Goal: Check status: Check status

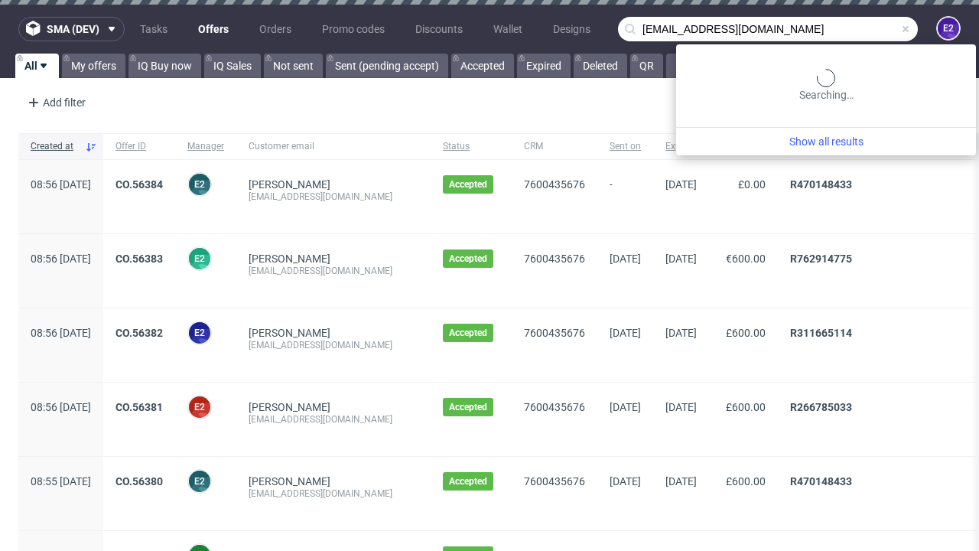
type input "[EMAIL_ADDRESS][DOMAIN_NAME]"
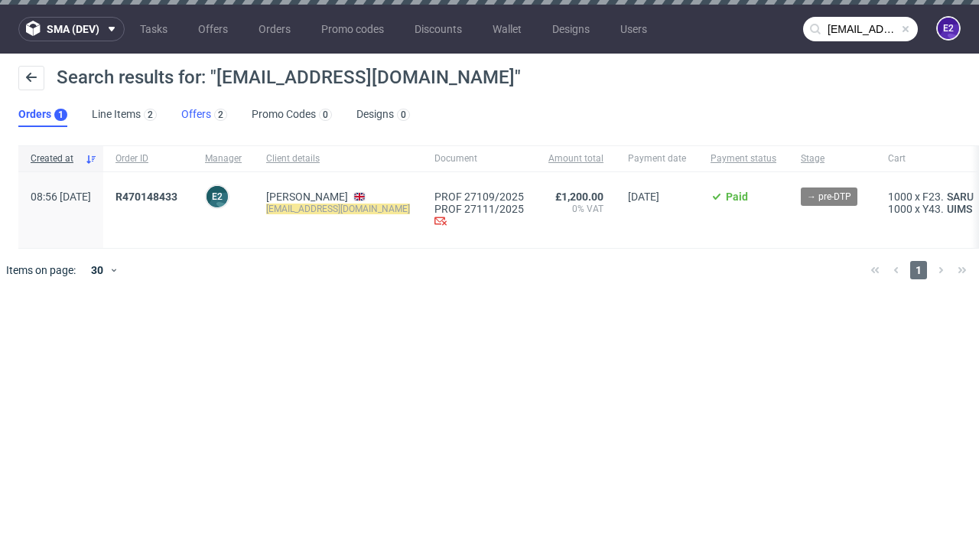
click at [204, 115] on link "Offers 2" at bounding box center [204, 115] width 46 height 24
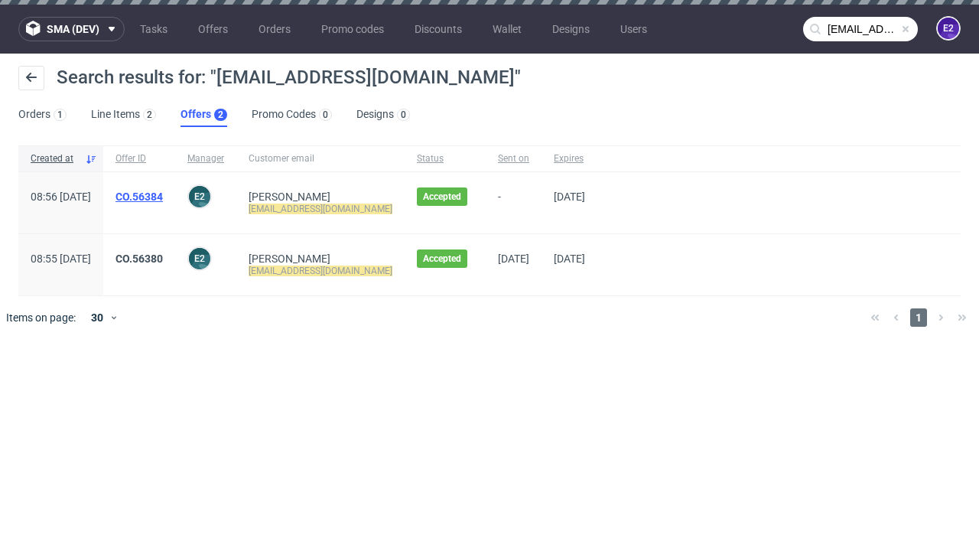
click at [163, 197] on link "CO.56384" at bounding box center [139, 197] width 47 height 12
